Goal: Task Accomplishment & Management: Manage account settings

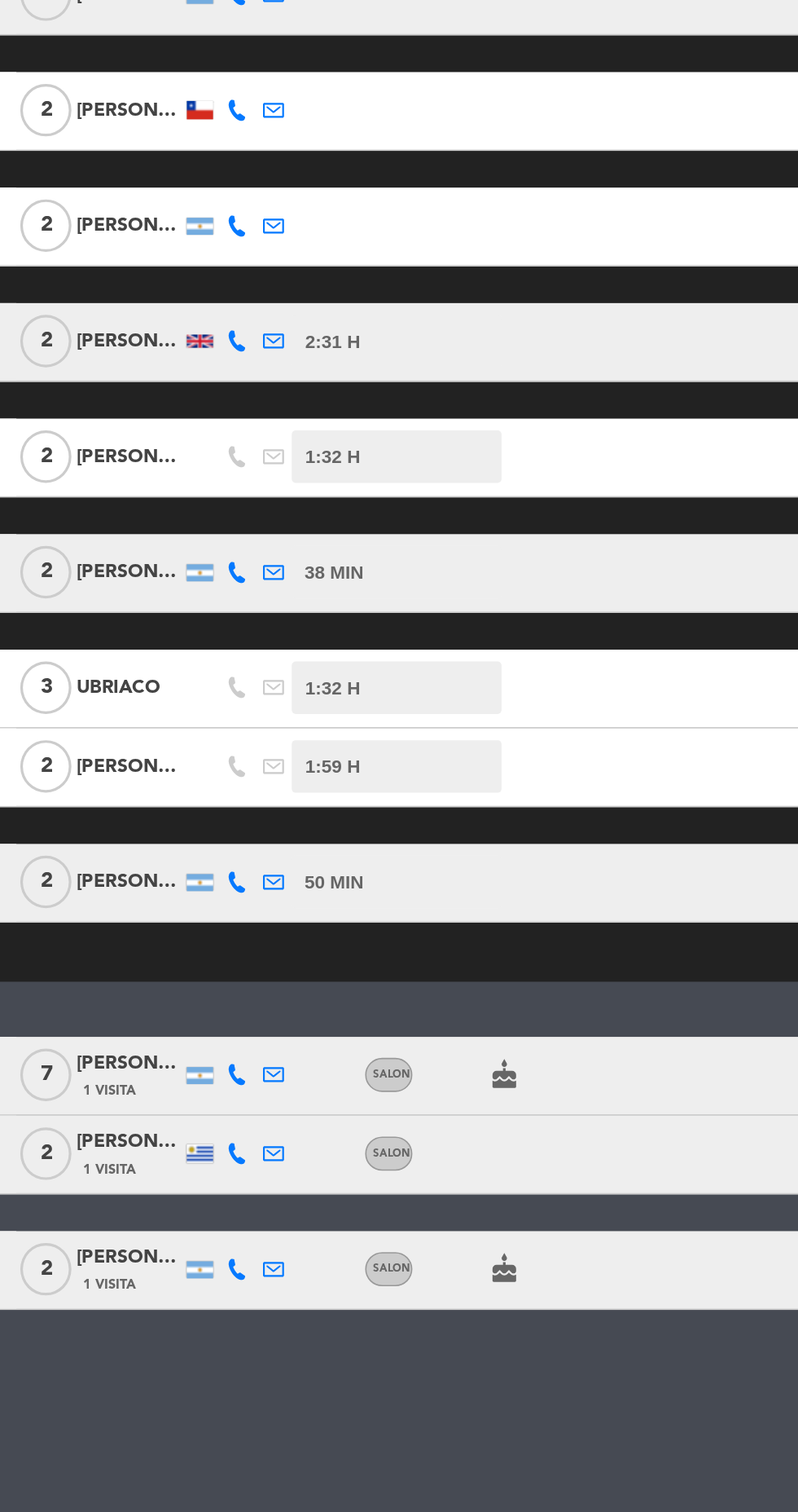
scroll to position [6, 0]
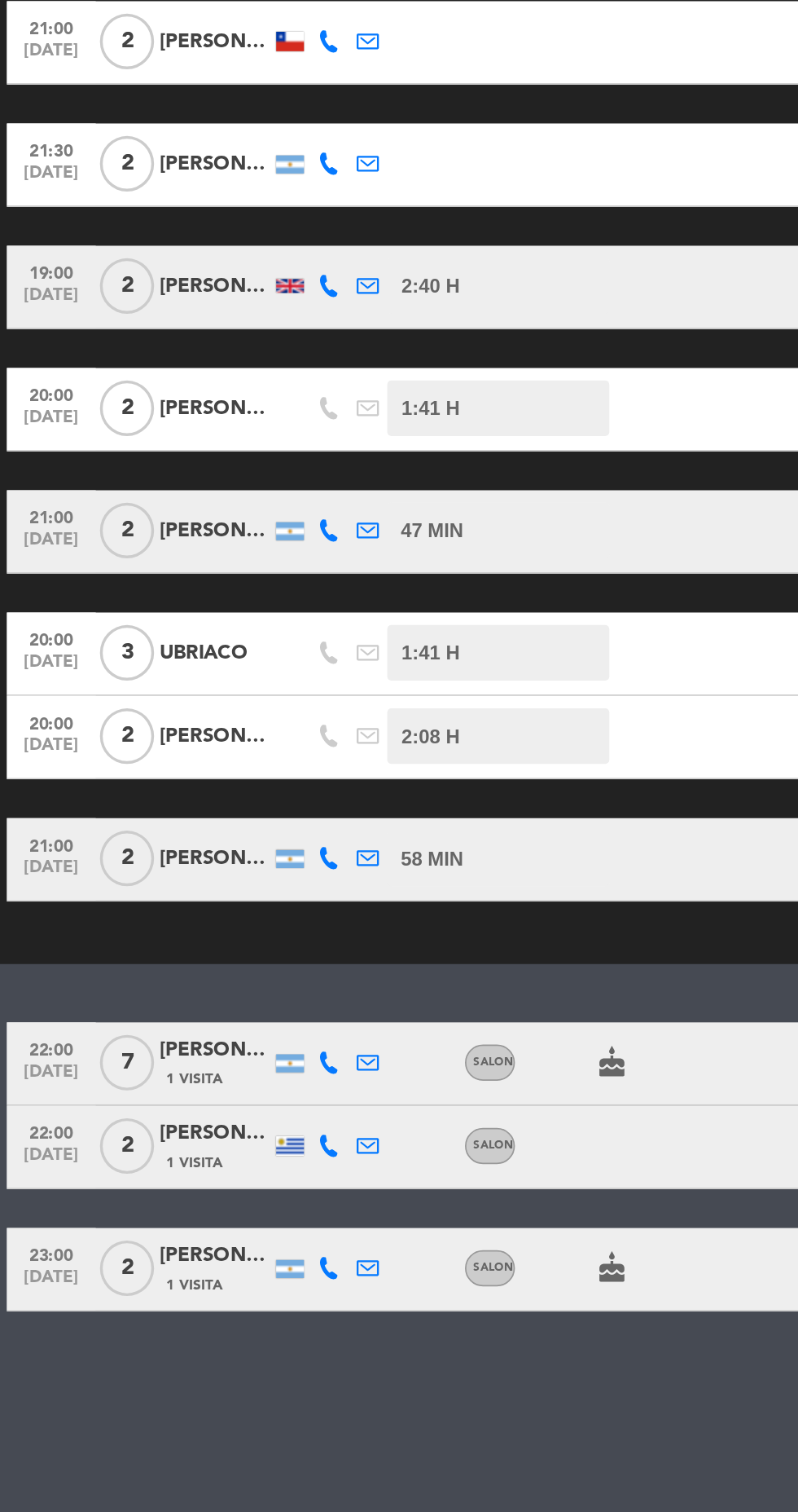
click at [192, 1181] on icon at bounding box center [193, 1186] width 13 height 13
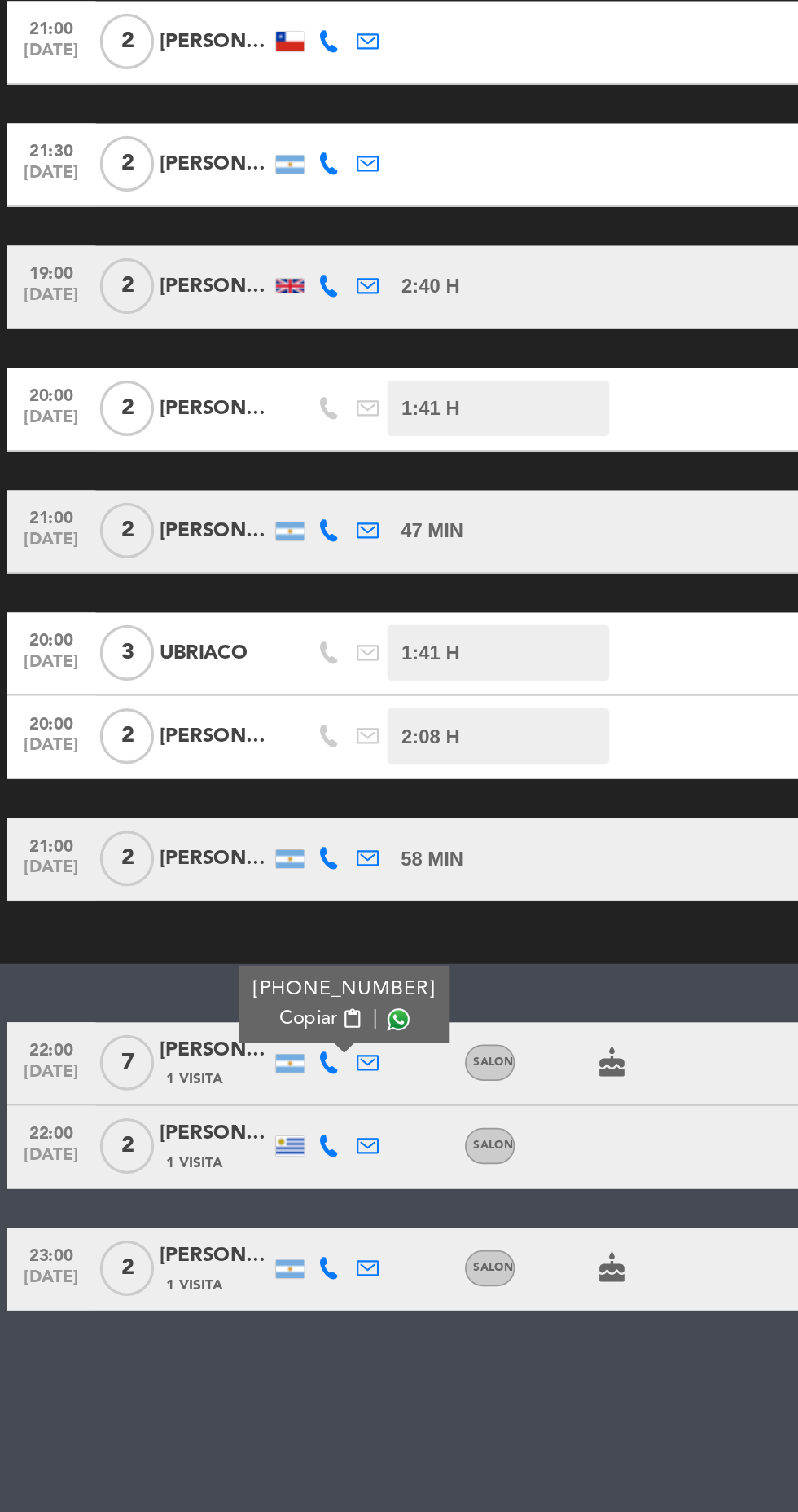
click at [227, 1159] on span at bounding box center [233, 1160] width 13 height 13
click at [357, 1186] on icon "cake" at bounding box center [359, 1187] width 20 height 20
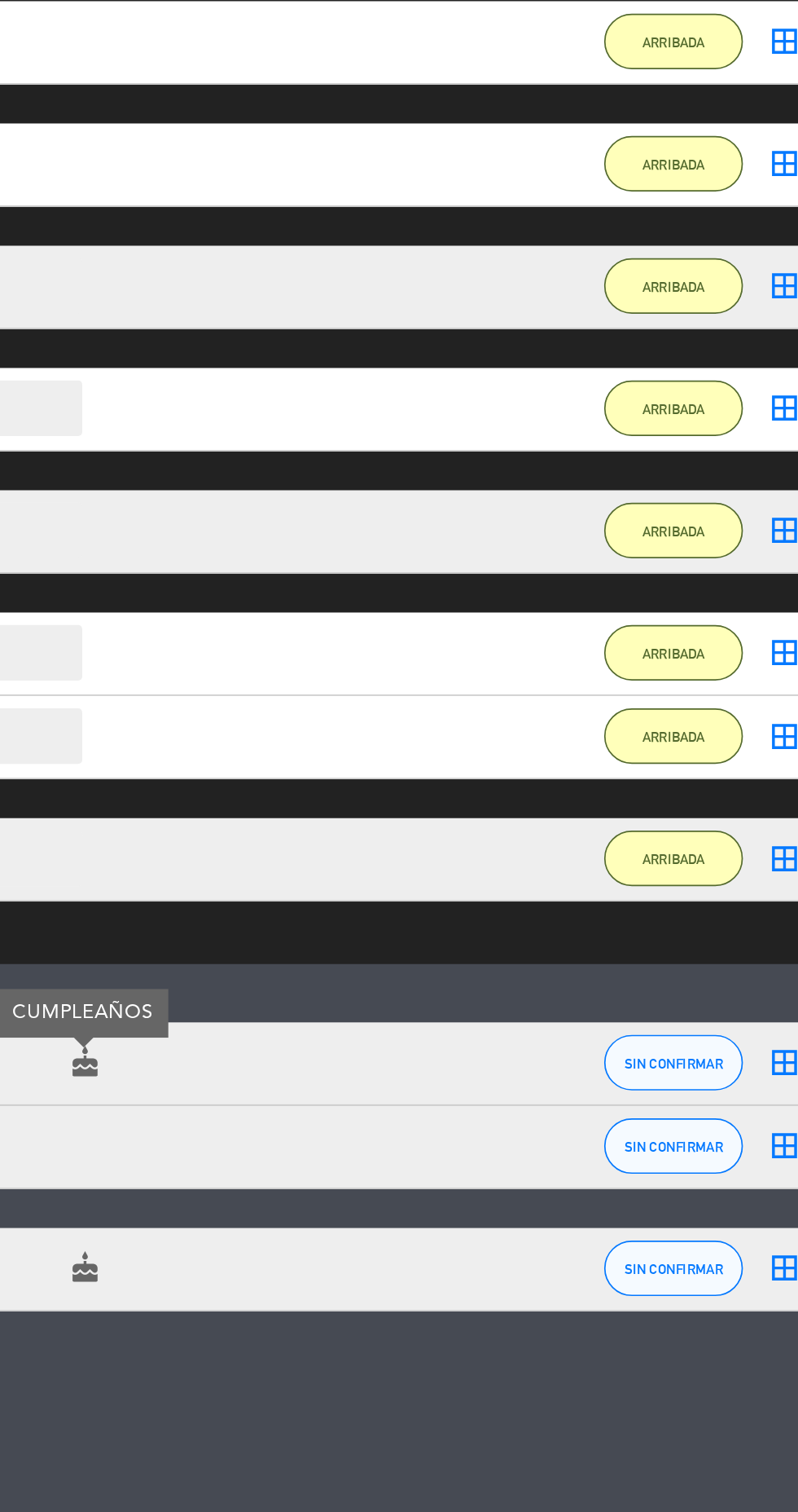
scroll to position [0, 0]
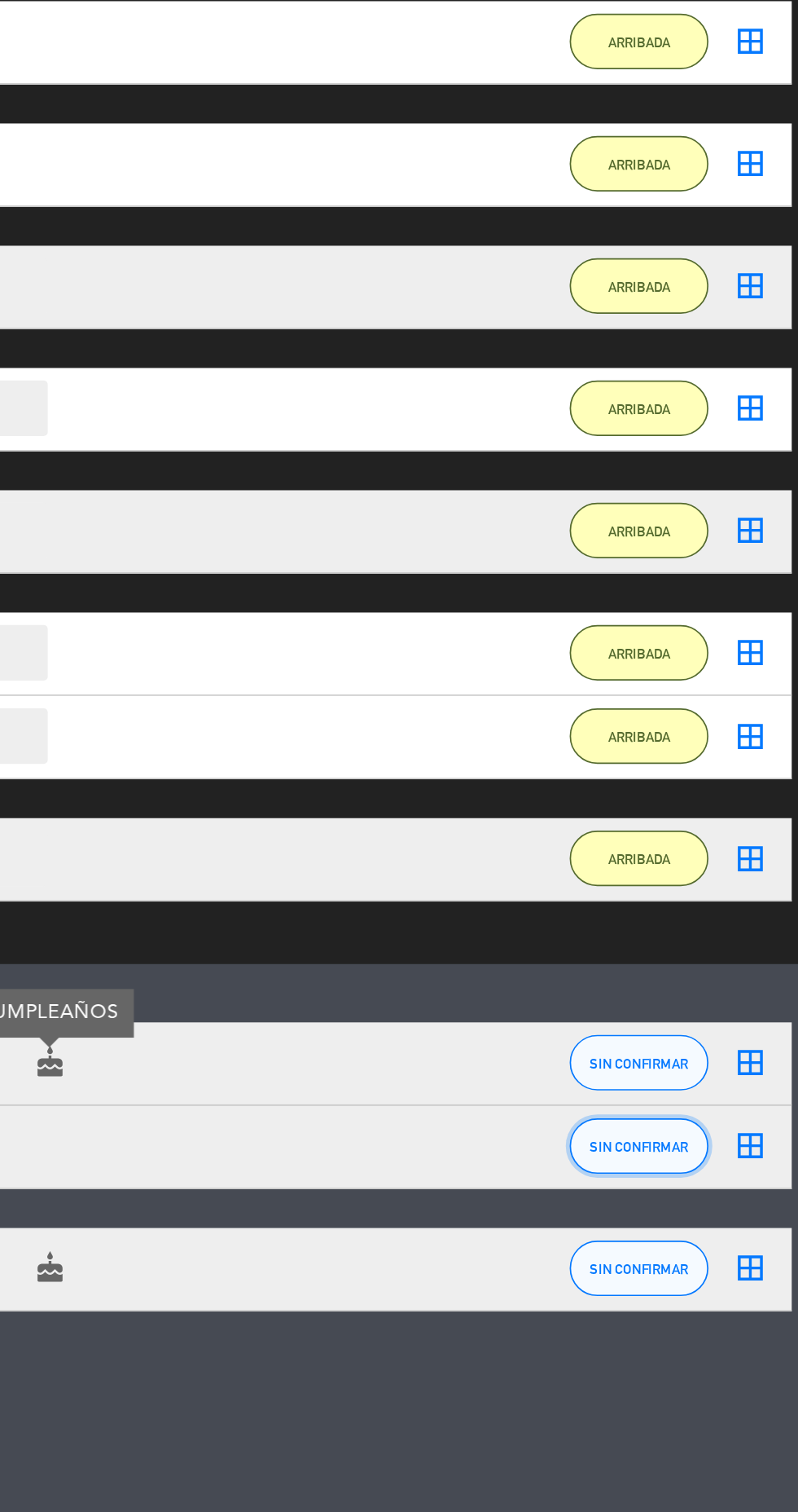
click at [730, 1235] on button "SIN CONFIRMAR" at bounding box center [704, 1235] width 81 height 32
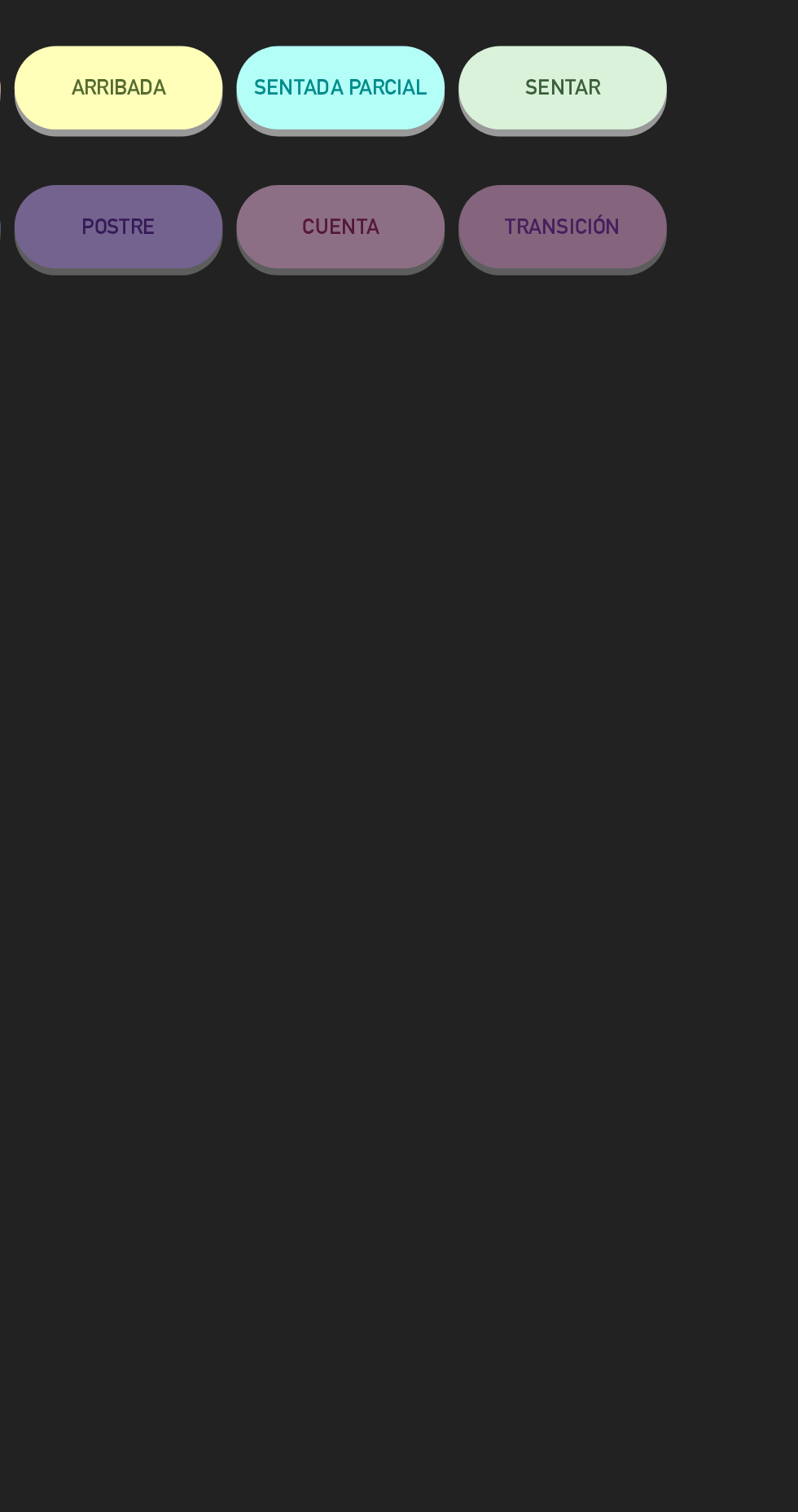
click at [431, 222] on button "ARRIBADA" at bounding box center [399, 218] width 122 height 49
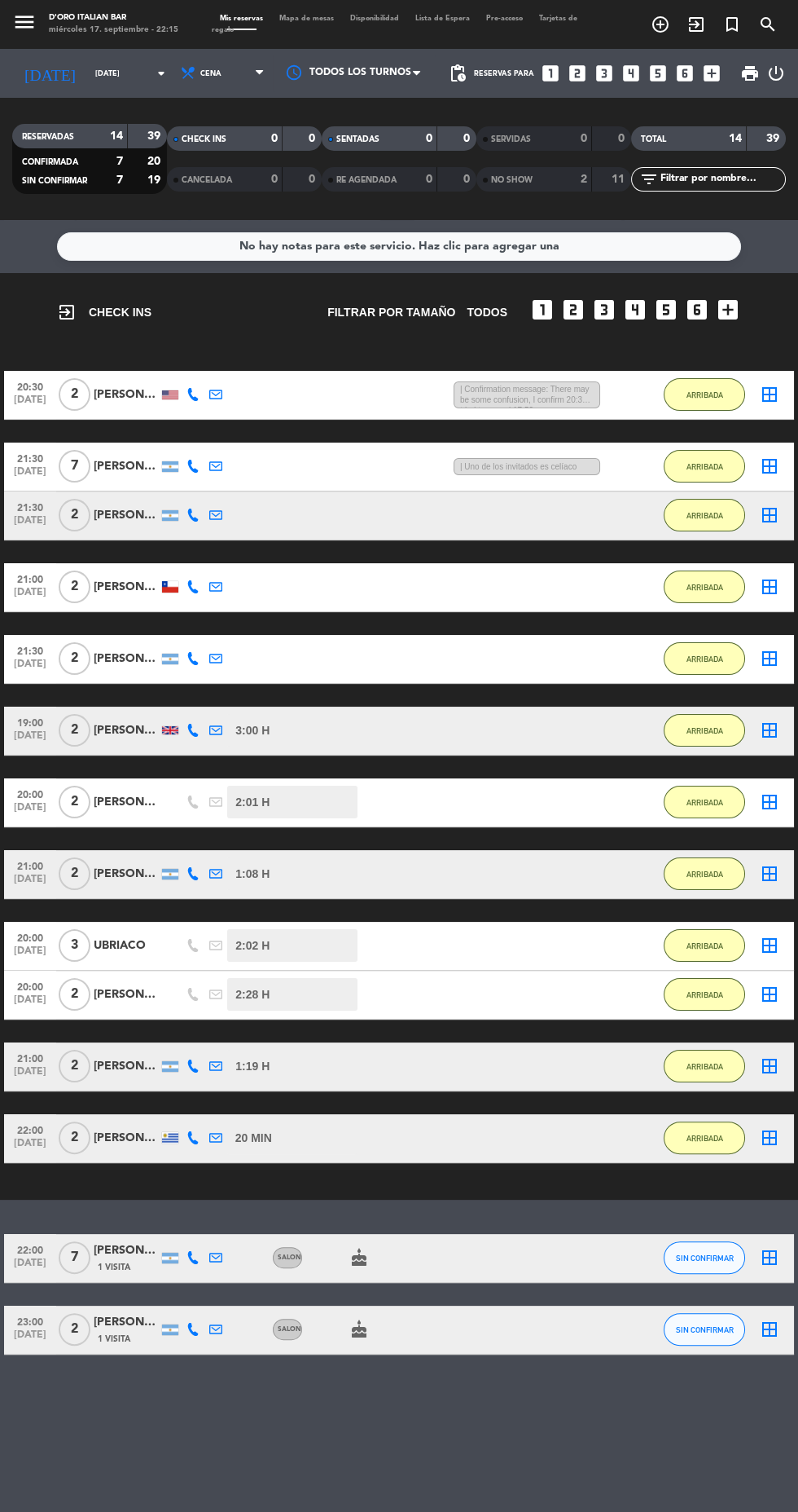
scroll to position [1, 0]
click at [715, 1264] on button "SIN CONFIRMAR" at bounding box center [704, 1257] width 81 height 32
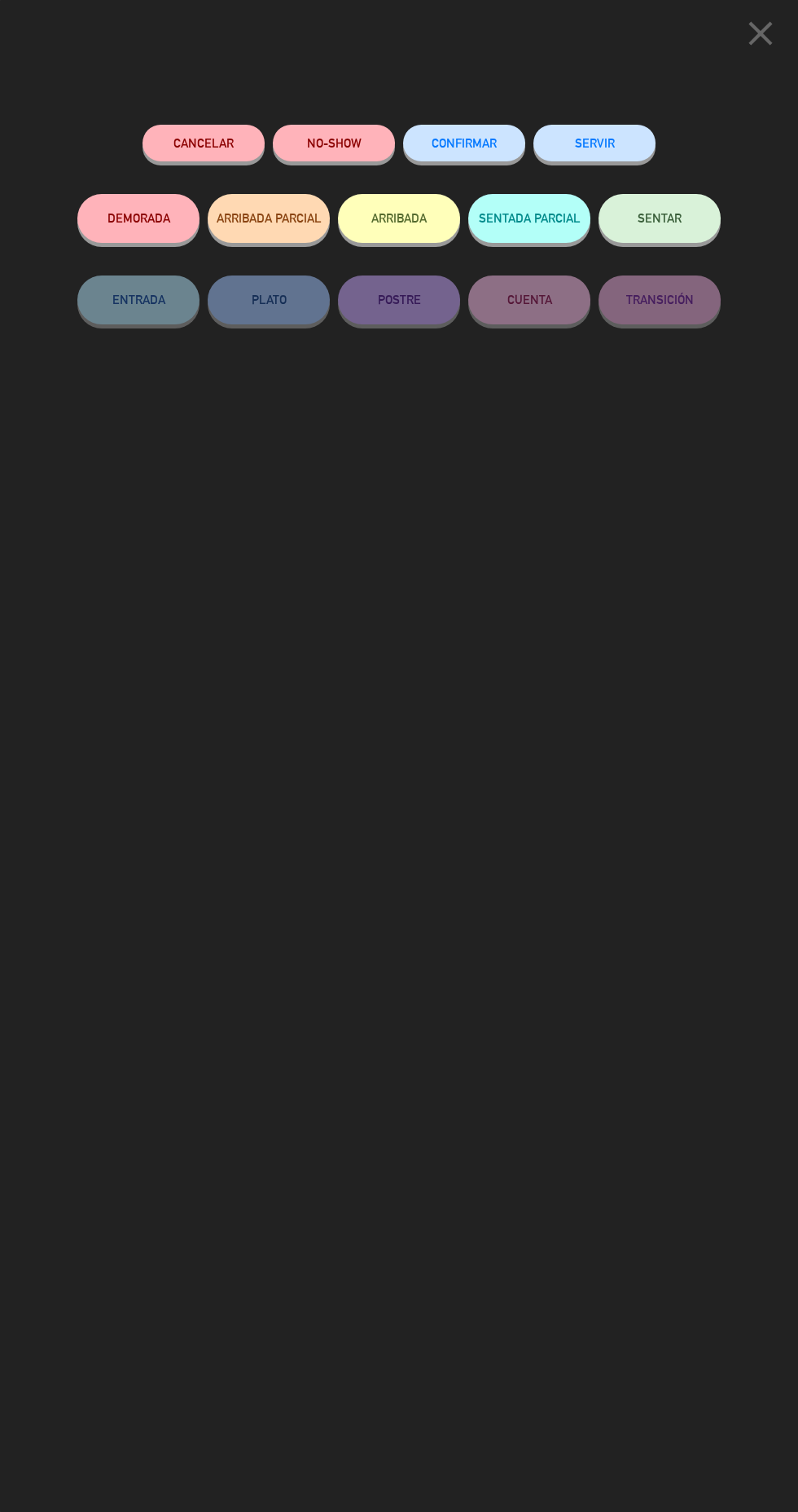
click at [340, 147] on button "NO-SHOW" at bounding box center [333, 142] width 122 height 37
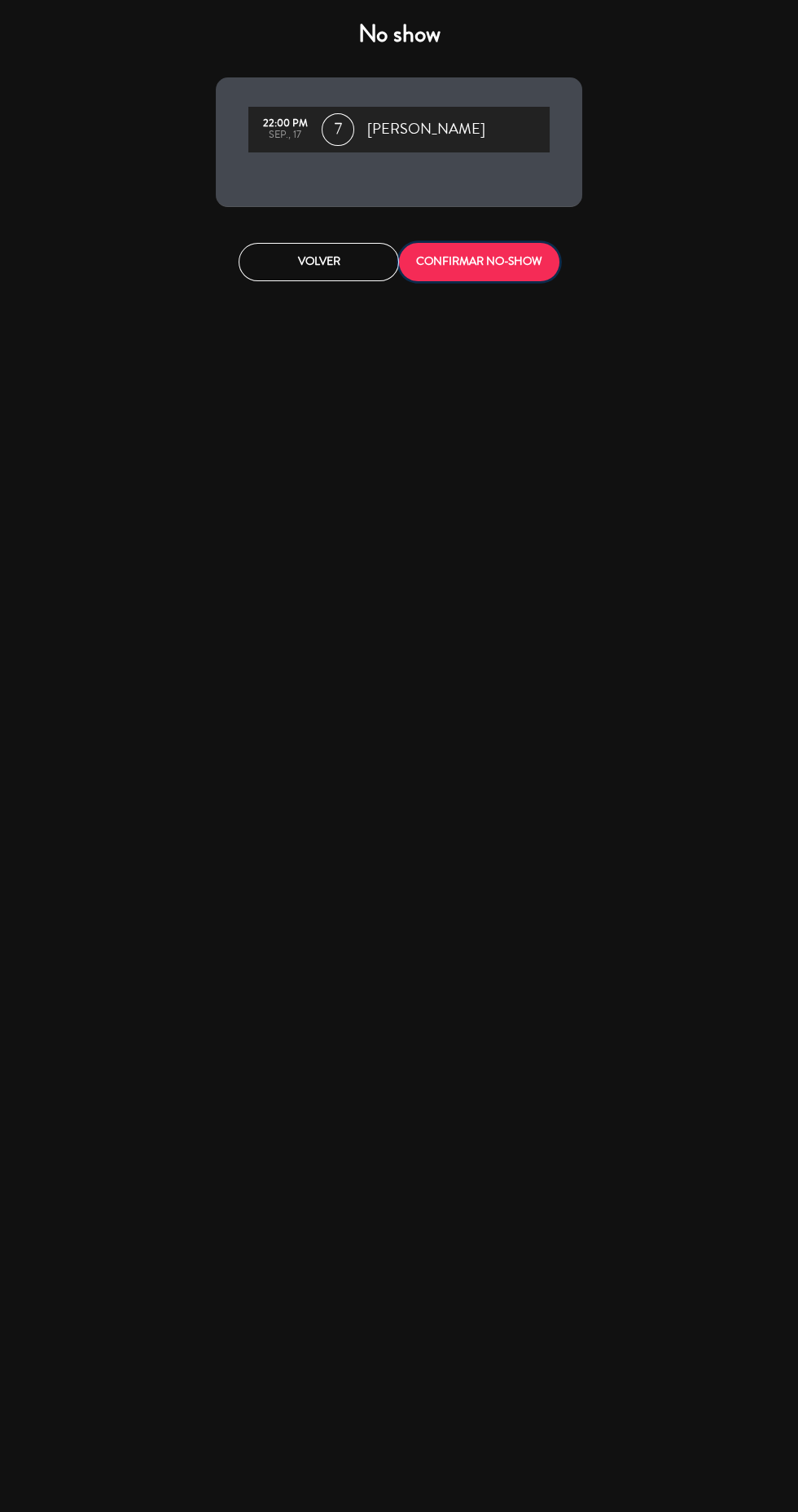
click at [515, 268] on button "CONFIRMAR NO-SHOW" at bounding box center [480, 262] width 161 height 38
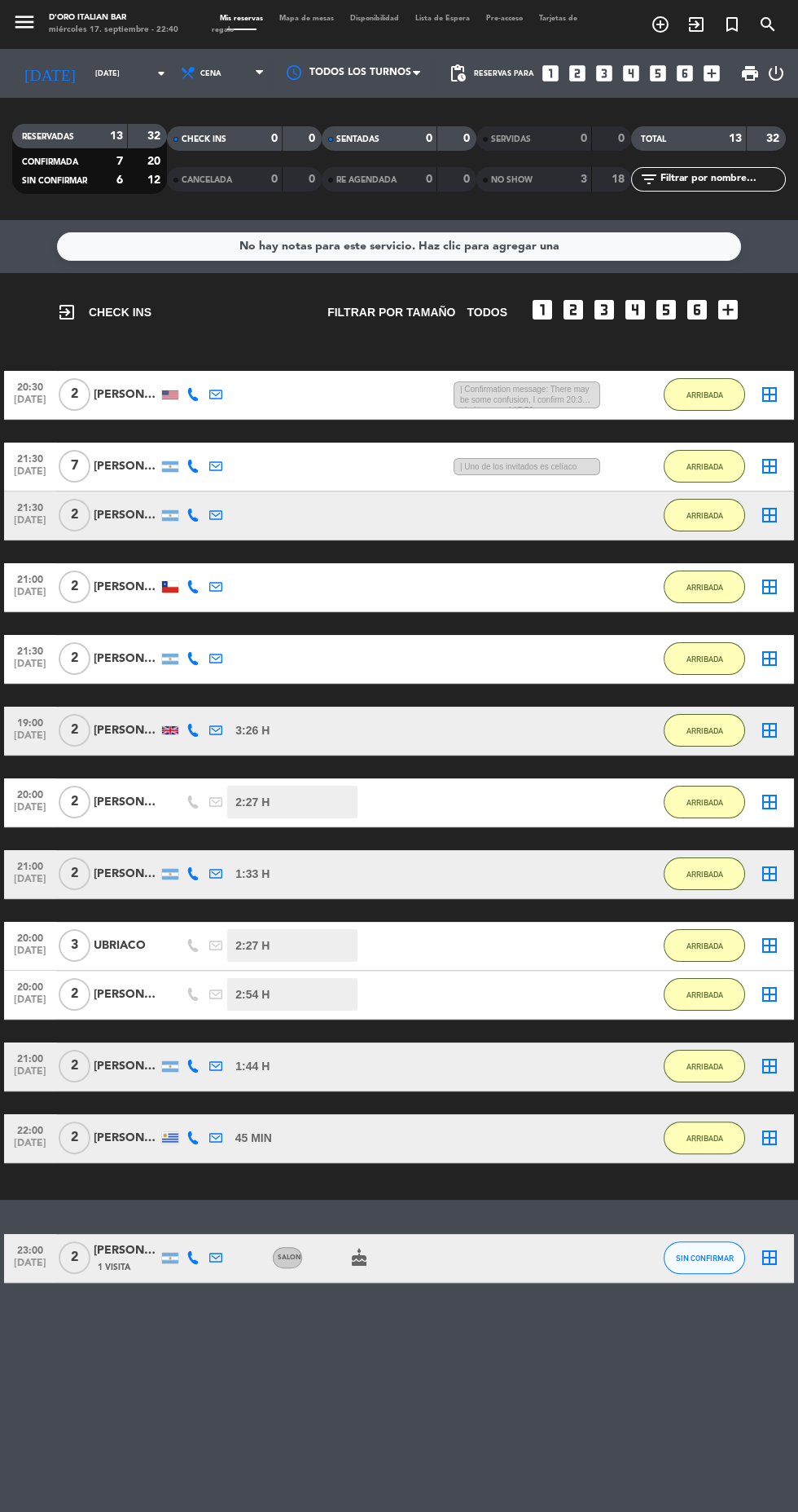
scroll to position [0, 0]
click at [192, 1258] on icon at bounding box center [193, 1257] width 13 height 13
click at [227, 1232] on span at bounding box center [233, 1231] width 13 height 13
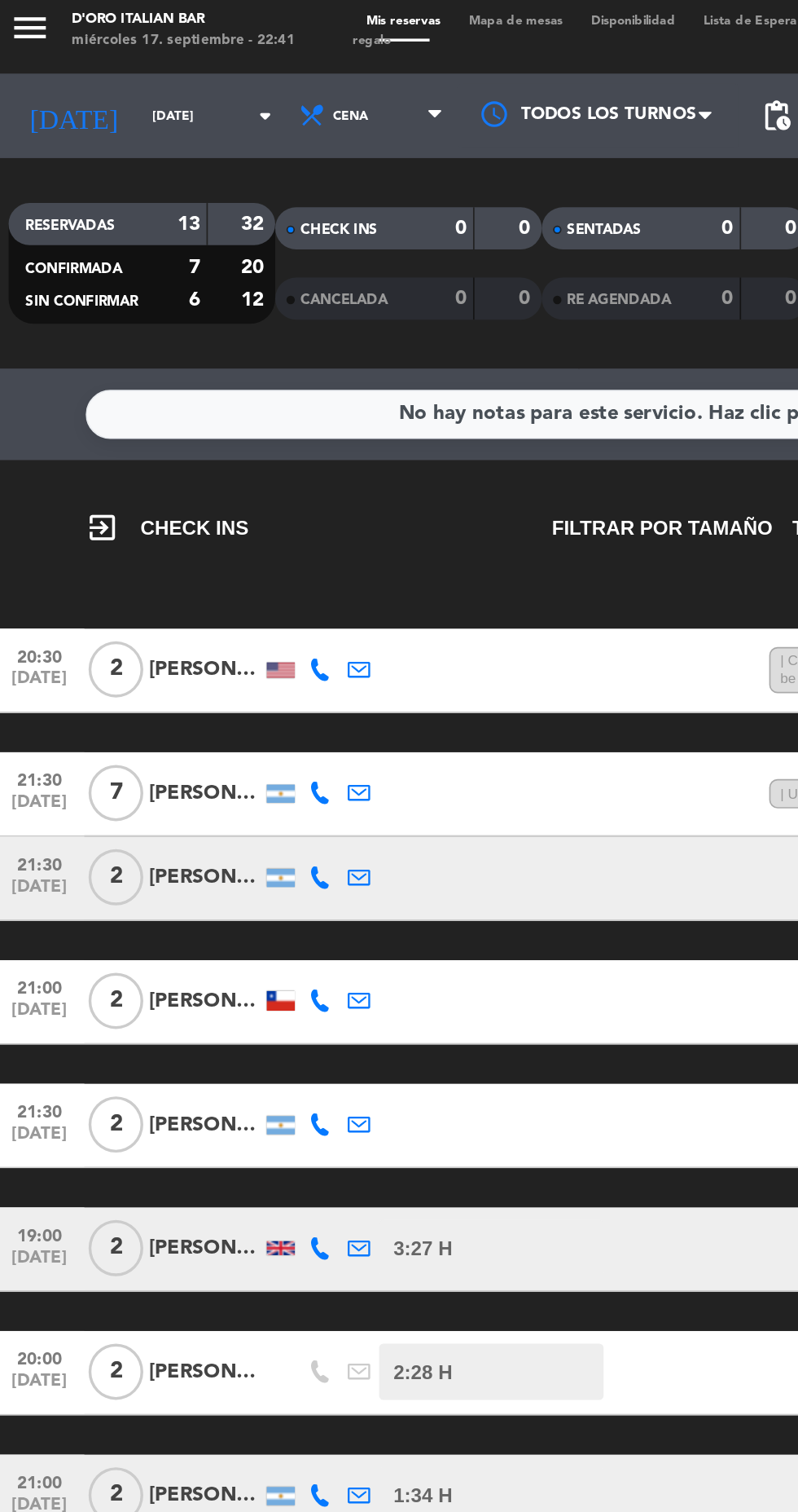
click at [152, 79] on icon "arrow_drop_down" at bounding box center [162, 73] width 20 height 20
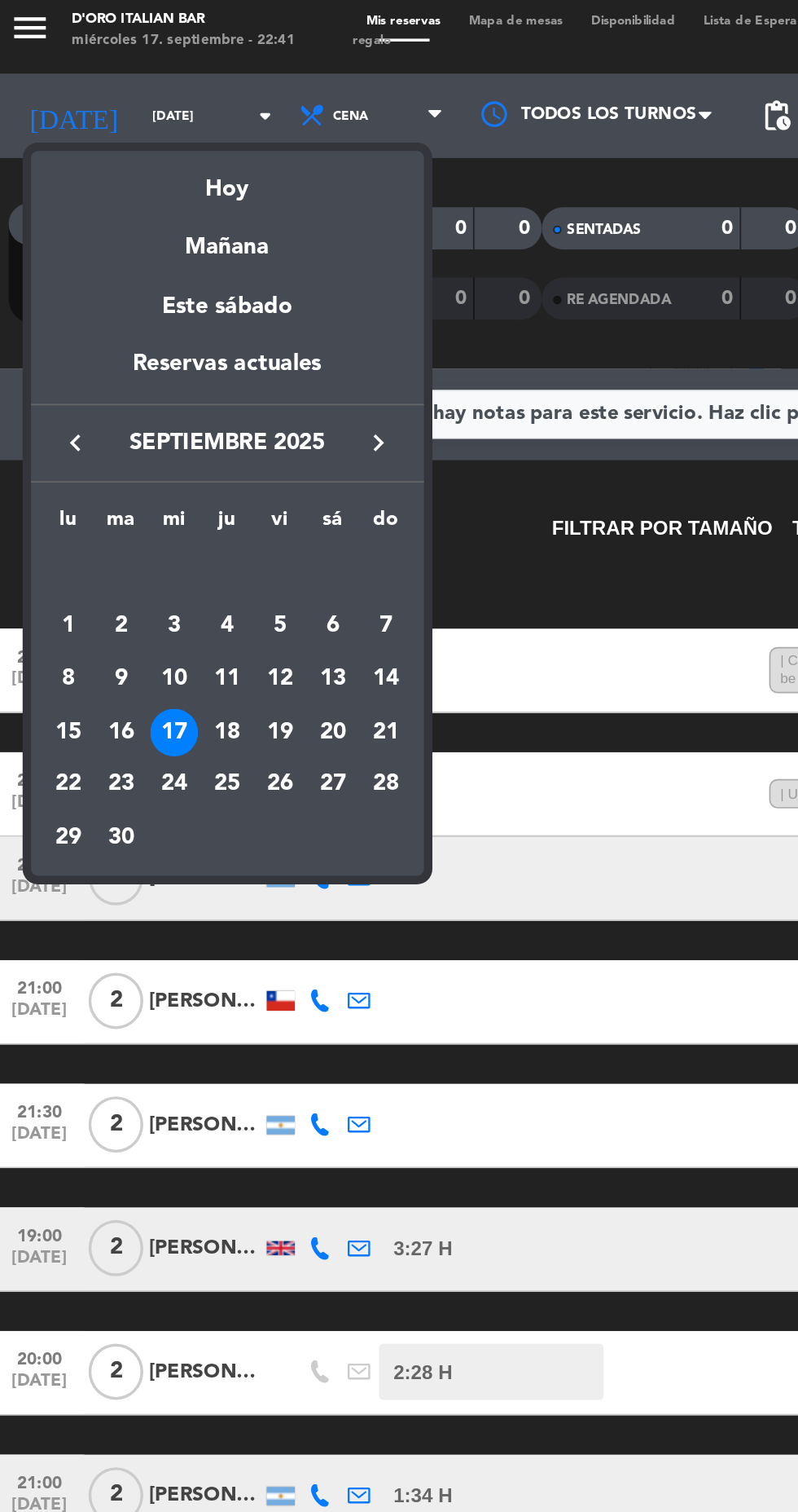
click at [138, 436] on div "18" at bounding box center [139, 431] width 28 height 28
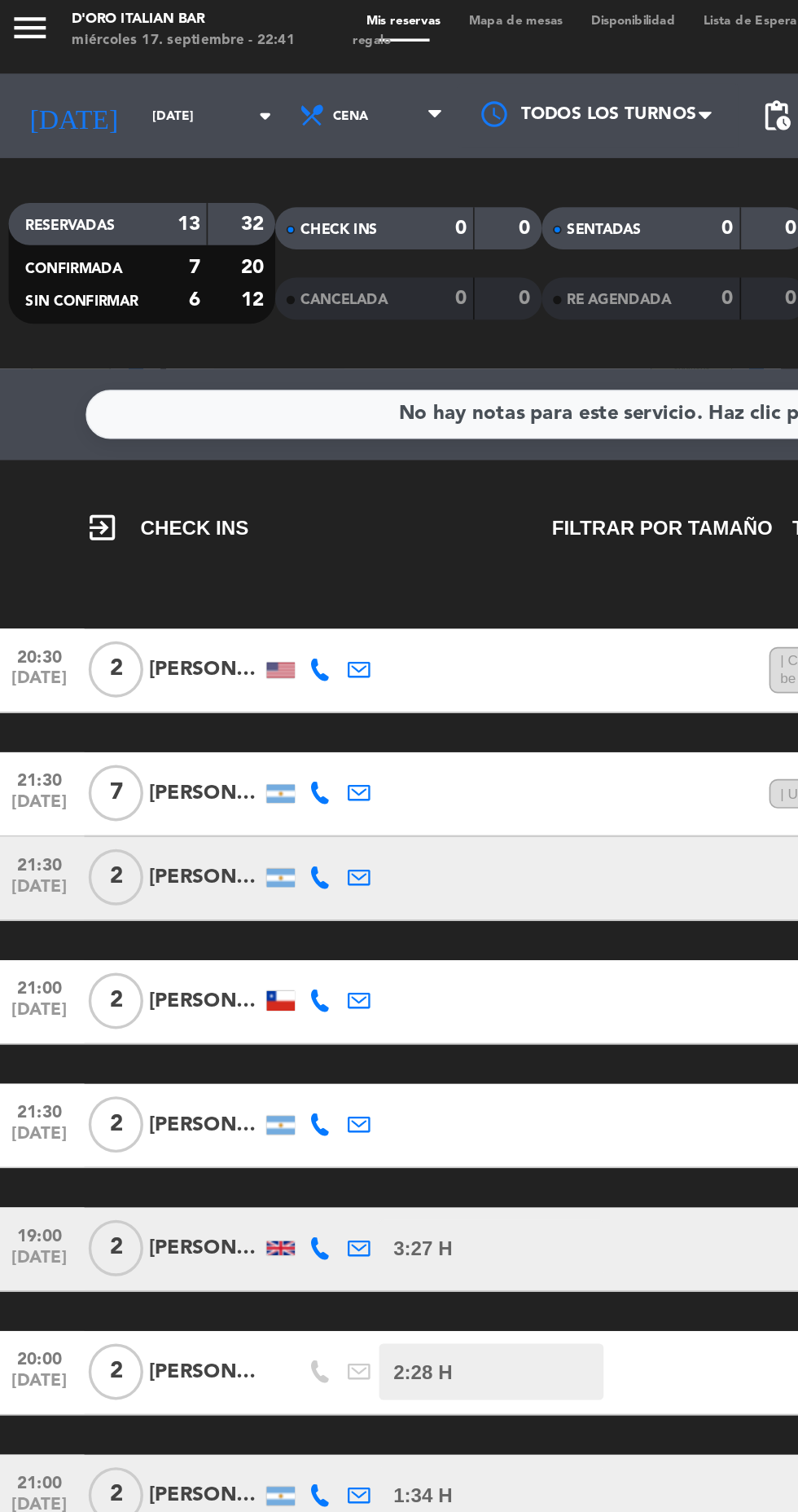
type input "[DEMOGRAPHIC_DATA][DATE]"
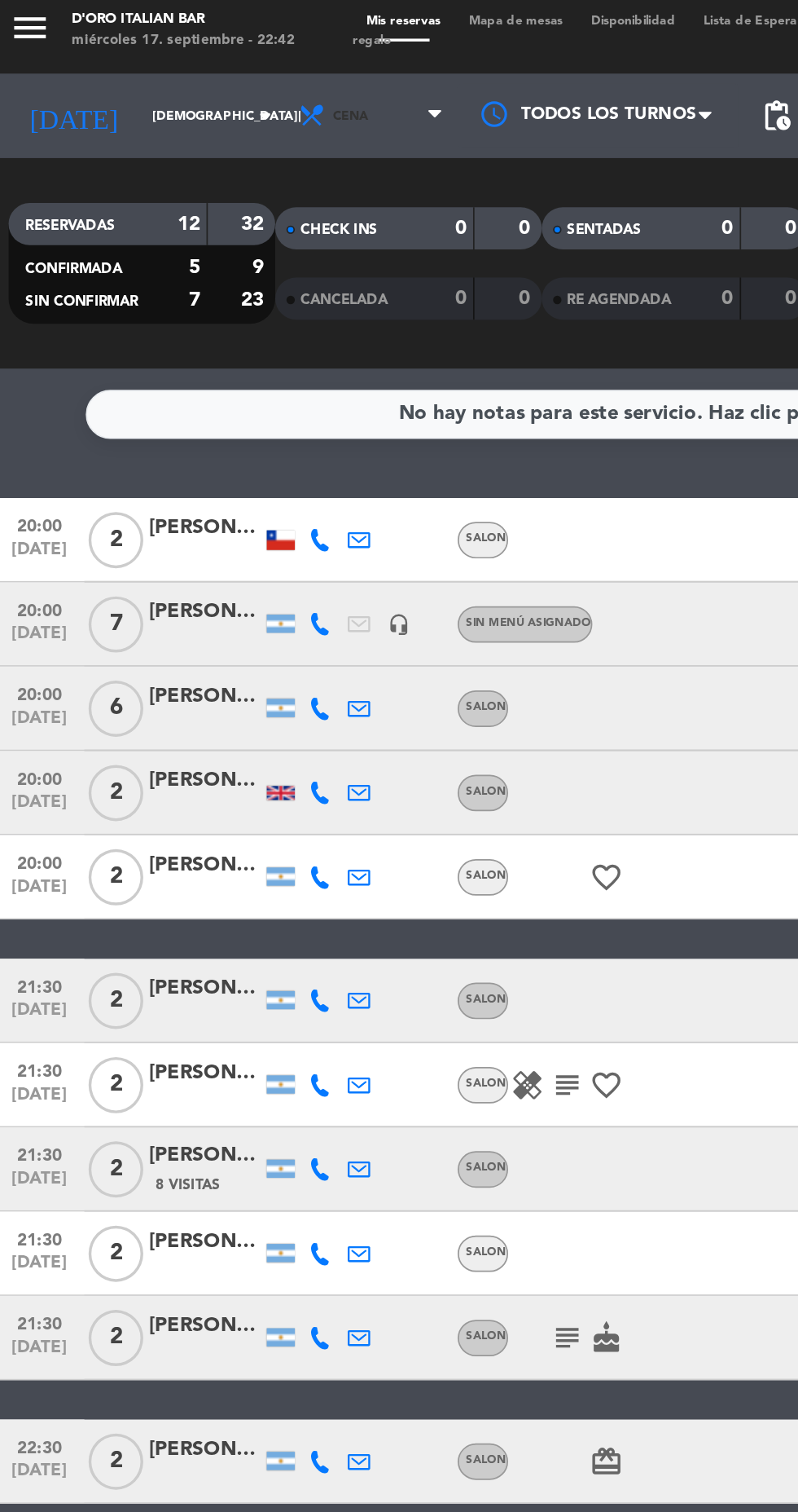
click at [266, 77] on span at bounding box center [264, 73] width 16 height 15
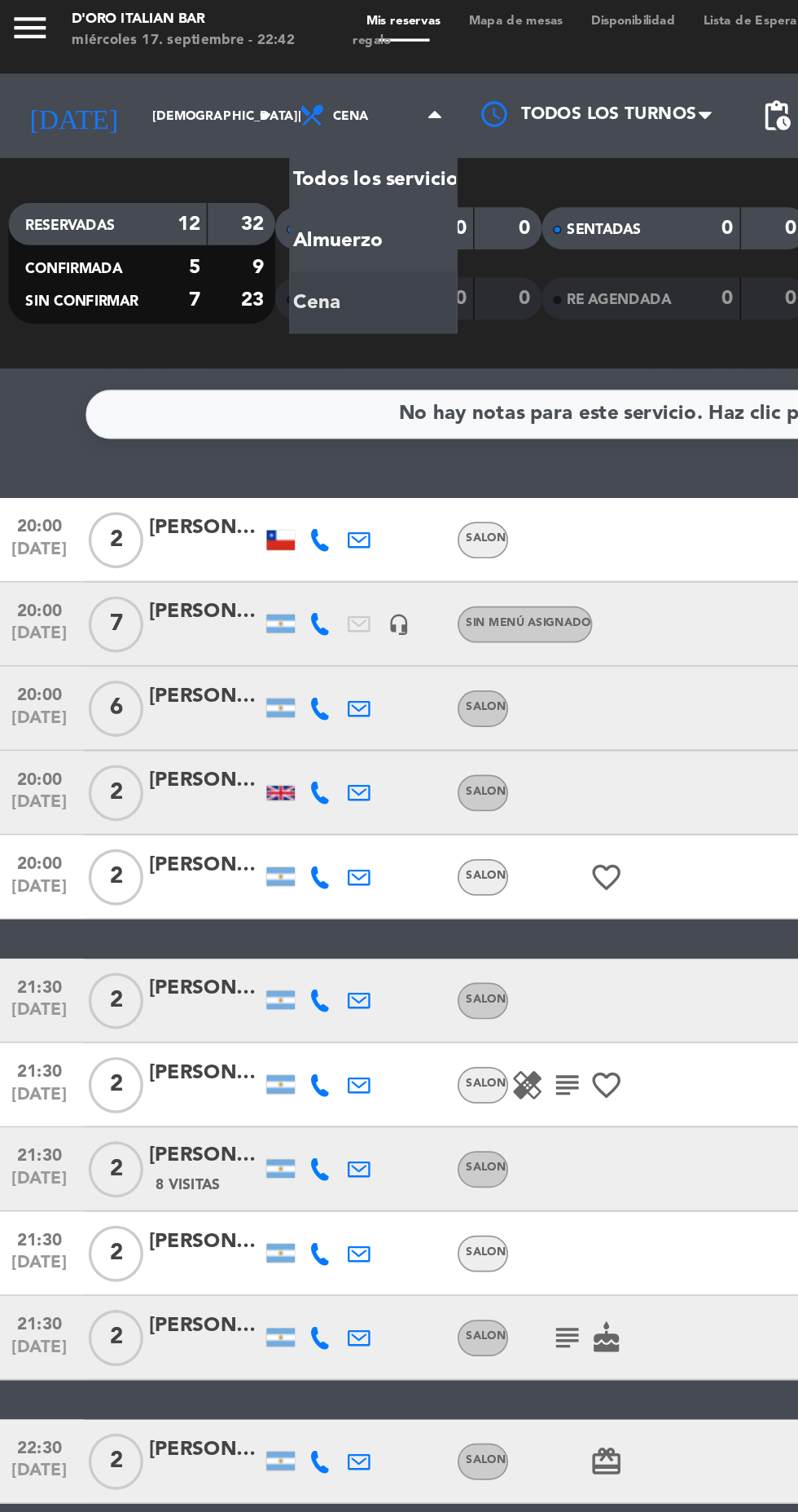
click at [37, 242] on service-notes "No hay notas para este servicio. Haz clic para agregar una" at bounding box center [399, 247] width 798 height 29
